Goal: Navigation & Orientation: Find specific page/section

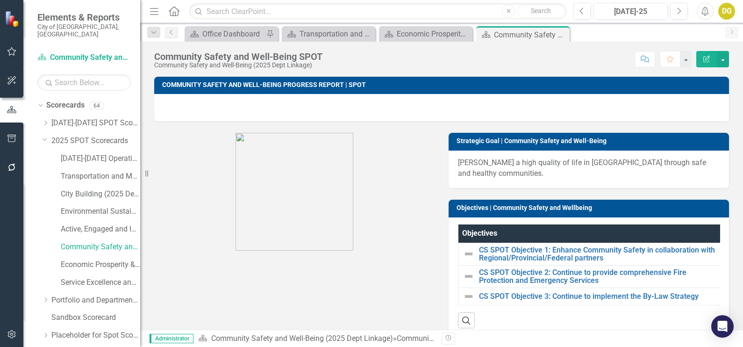
scroll to position [535, 0]
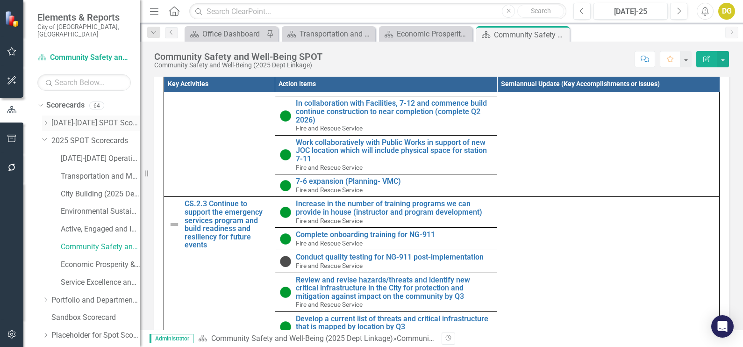
click at [45, 121] on icon at bounding box center [46, 123] width 2 height 5
click at [89, 206] on link "Community Safety and Well-Being" at bounding box center [100, 211] width 79 height 11
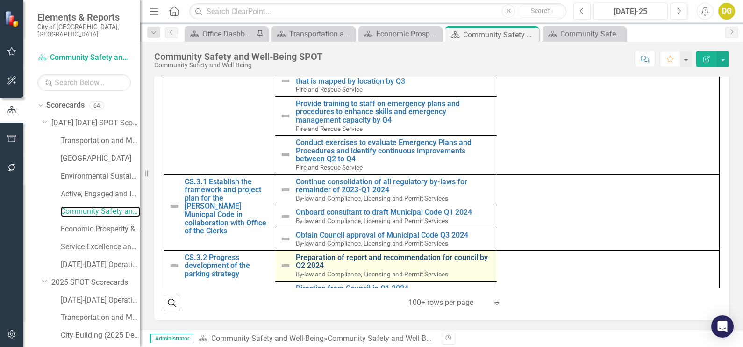
scroll to position [853, 0]
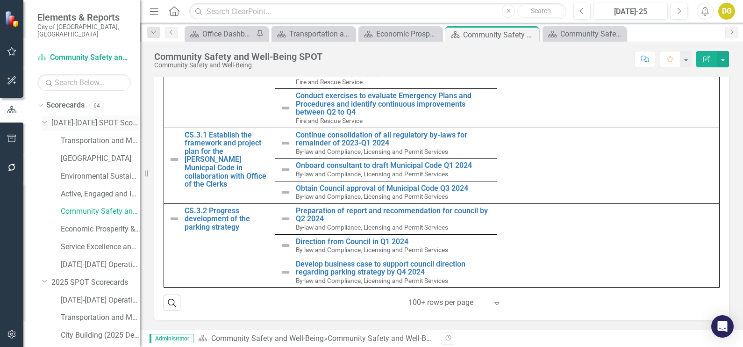
click at [42, 115] on div "Dropdown [DATE]-[DATE] SPOT Scorecards" at bounding box center [91, 122] width 98 height 15
click at [530, 36] on icon "Close" at bounding box center [529, 34] width 9 height 7
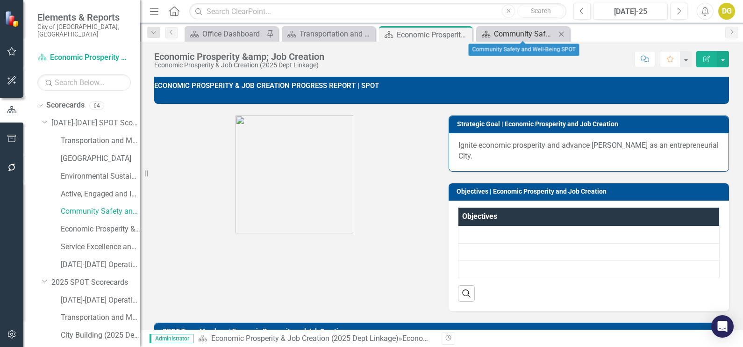
click at [513, 34] on div "Community Safety and Well-Being SPOT" at bounding box center [525, 34] width 62 height 12
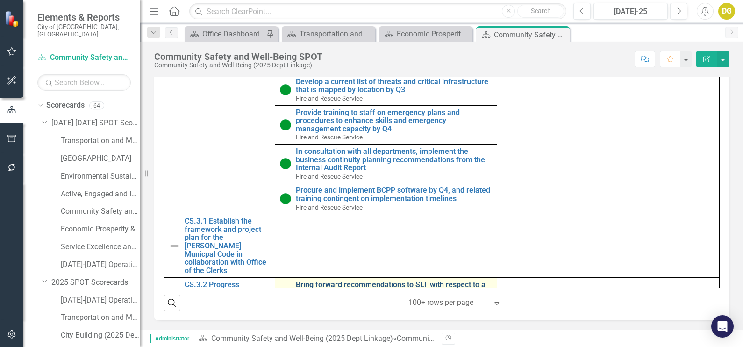
scroll to position [802, 0]
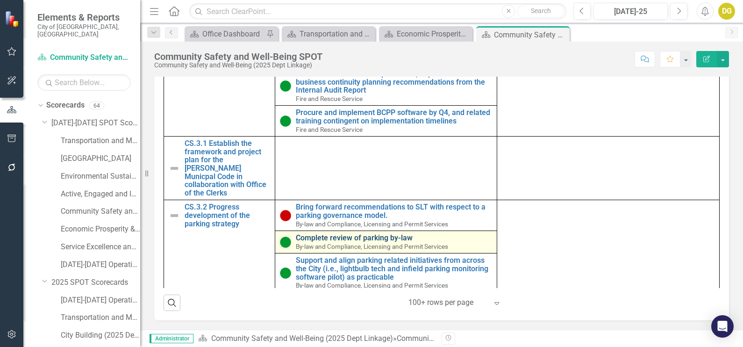
click at [345, 234] on link "Complete review of parking by-law" at bounding box center [394, 238] width 197 height 8
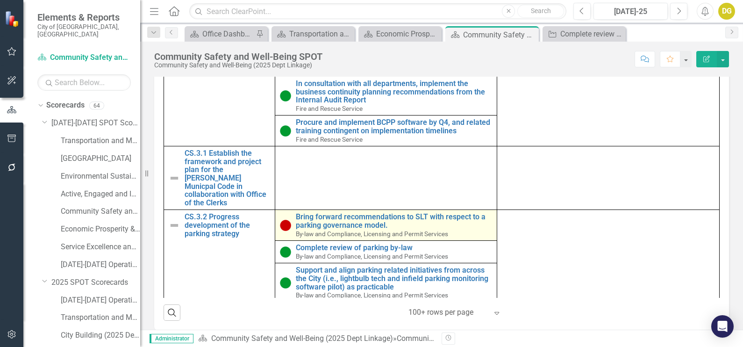
scroll to position [1142, 0]
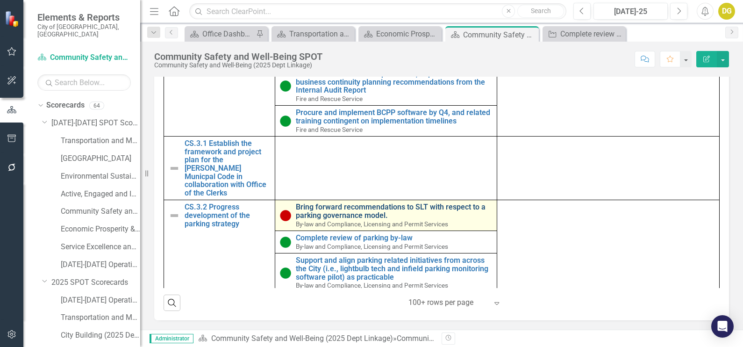
click at [323, 203] on link "Bring forward recommendations to SLT with respect to a parking governance model." at bounding box center [394, 211] width 197 height 16
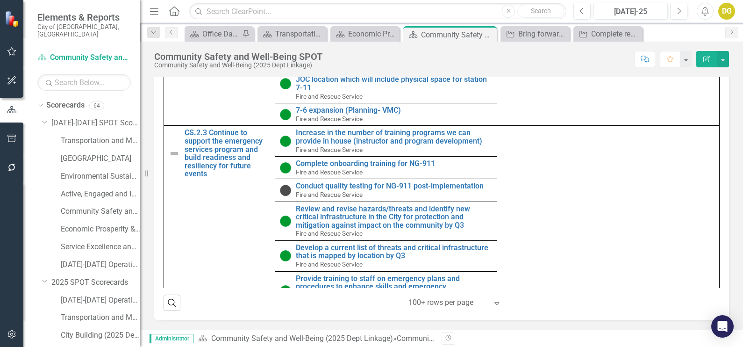
scroll to position [802, 0]
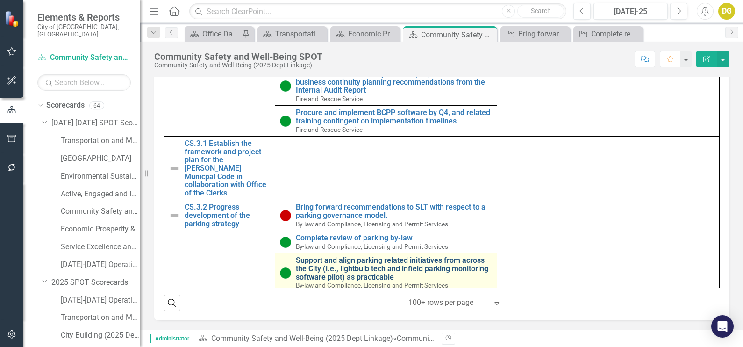
click at [417, 262] on link "Support and align parking related initiatives from across the City (i.e., light…" at bounding box center [394, 268] width 197 height 25
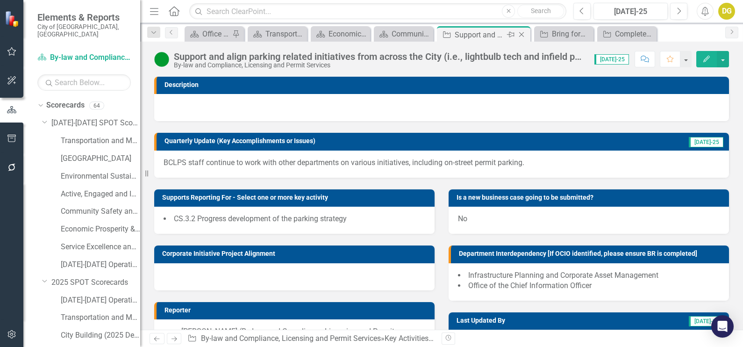
click at [520, 34] on icon "Close" at bounding box center [521, 34] width 9 height 7
